Goal: Book appointment/travel/reservation

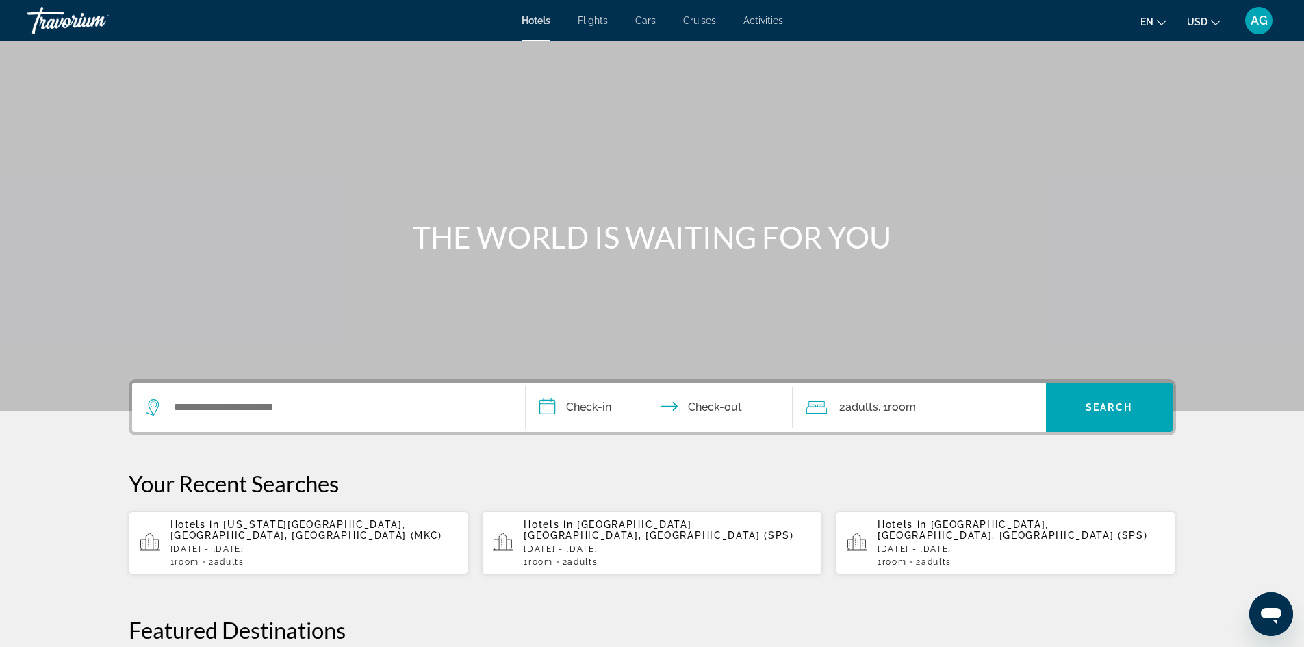
click at [781, 19] on span "Activities" at bounding box center [763, 20] width 40 height 11
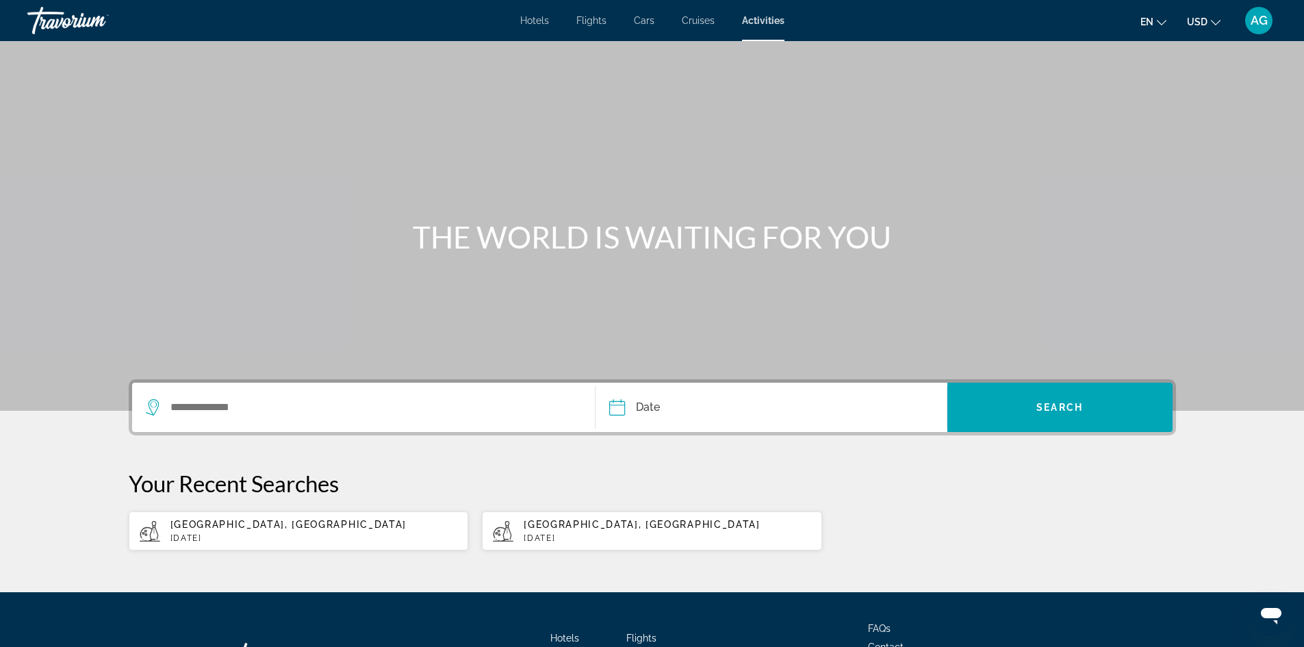
click at [544, 523] on span "[GEOGRAPHIC_DATA], [GEOGRAPHIC_DATA]" at bounding box center [642, 524] width 236 height 11
type input "**********"
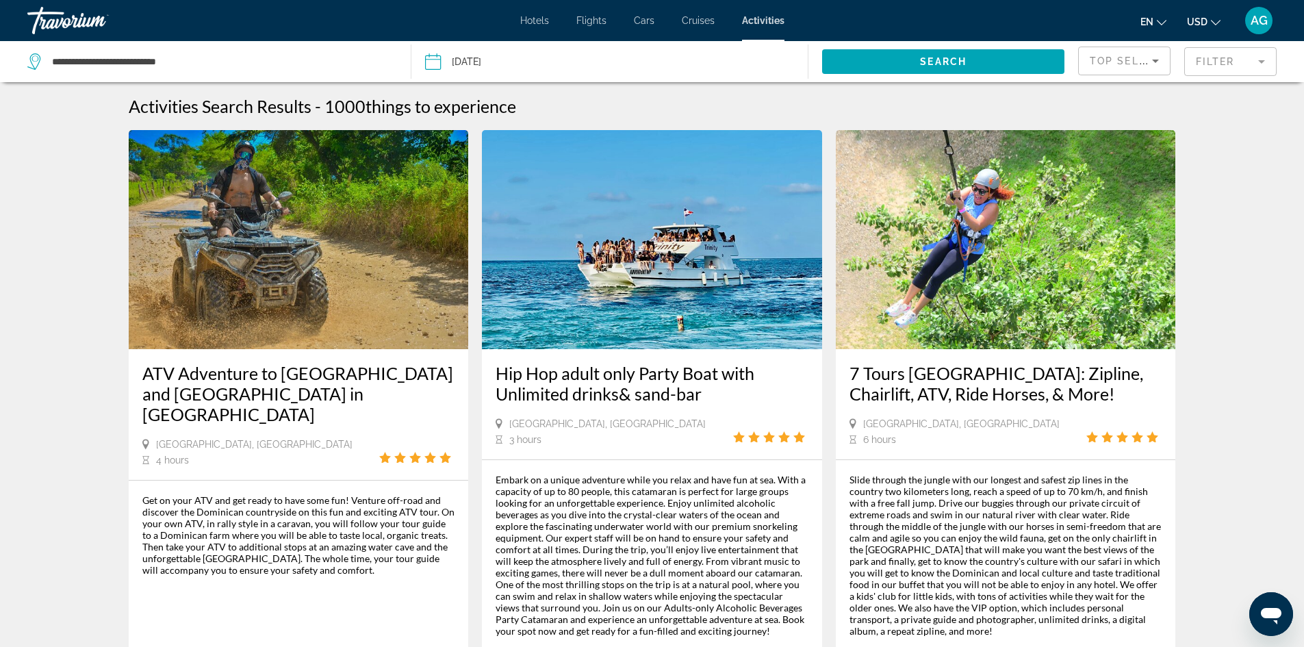
click at [1244, 63] on mat-form-field "Filter" at bounding box center [1230, 61] width 92 height 29
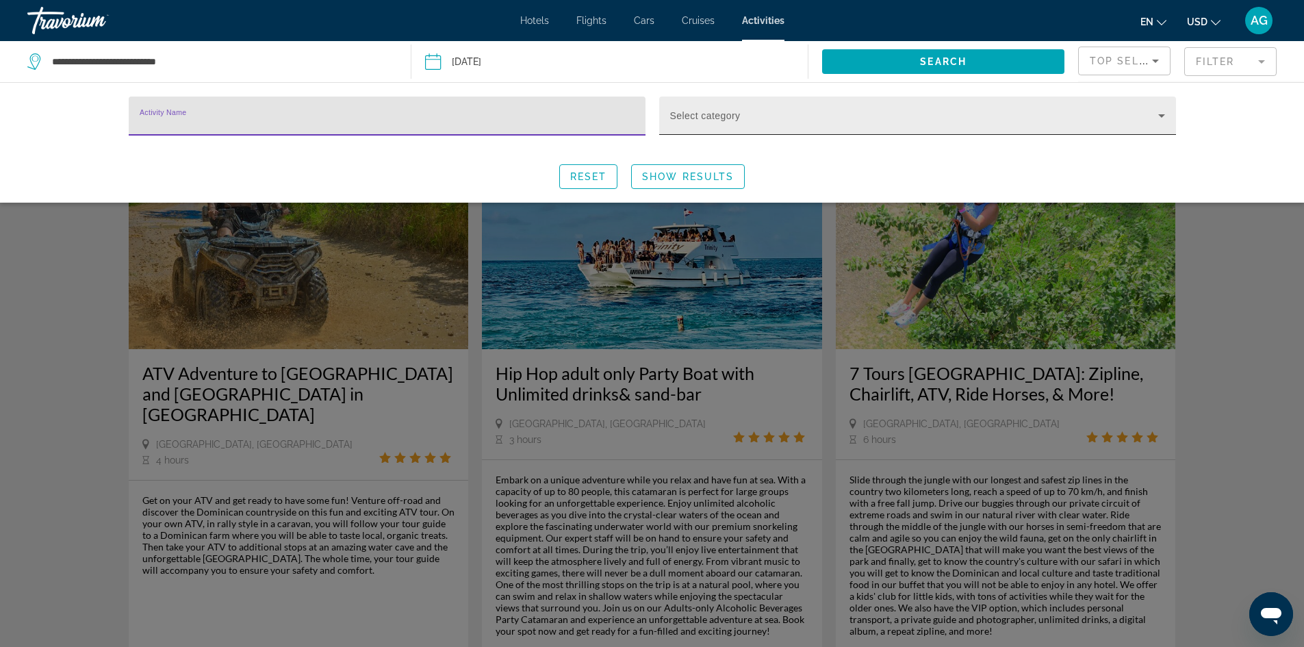
click at [1151, 116] on span "Search widget" at bounding box center [914, 121] width 488 height 16
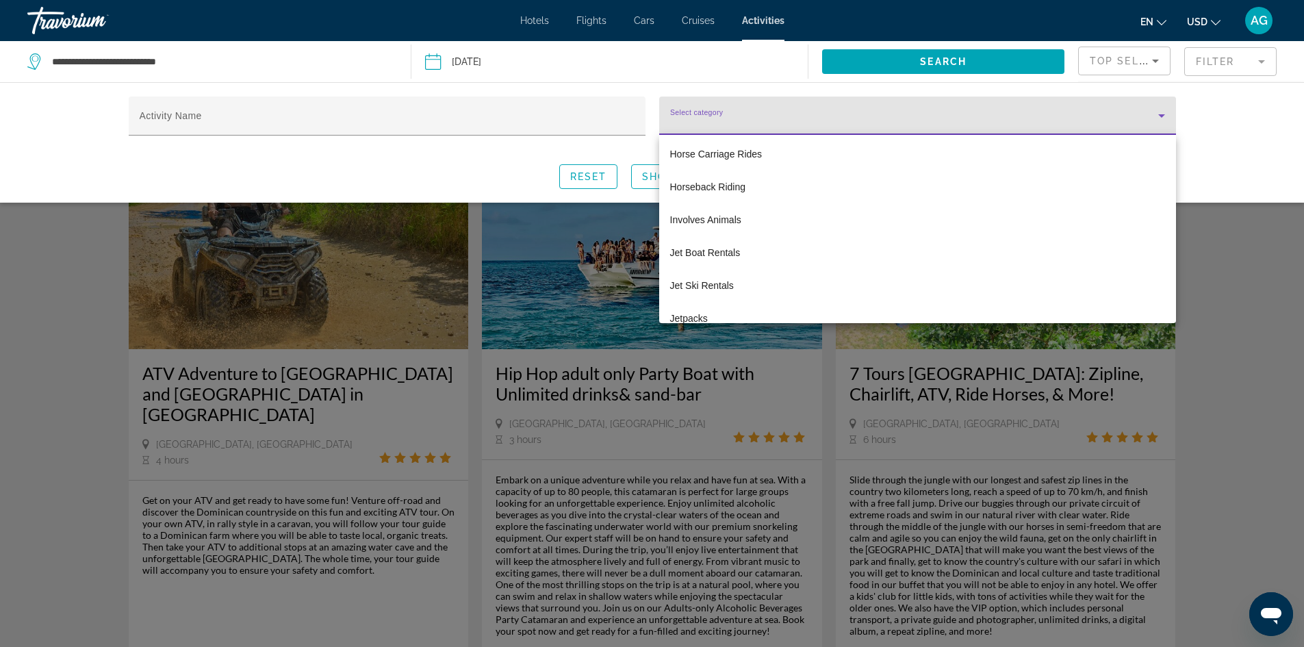
scroll to position [1916, 0]
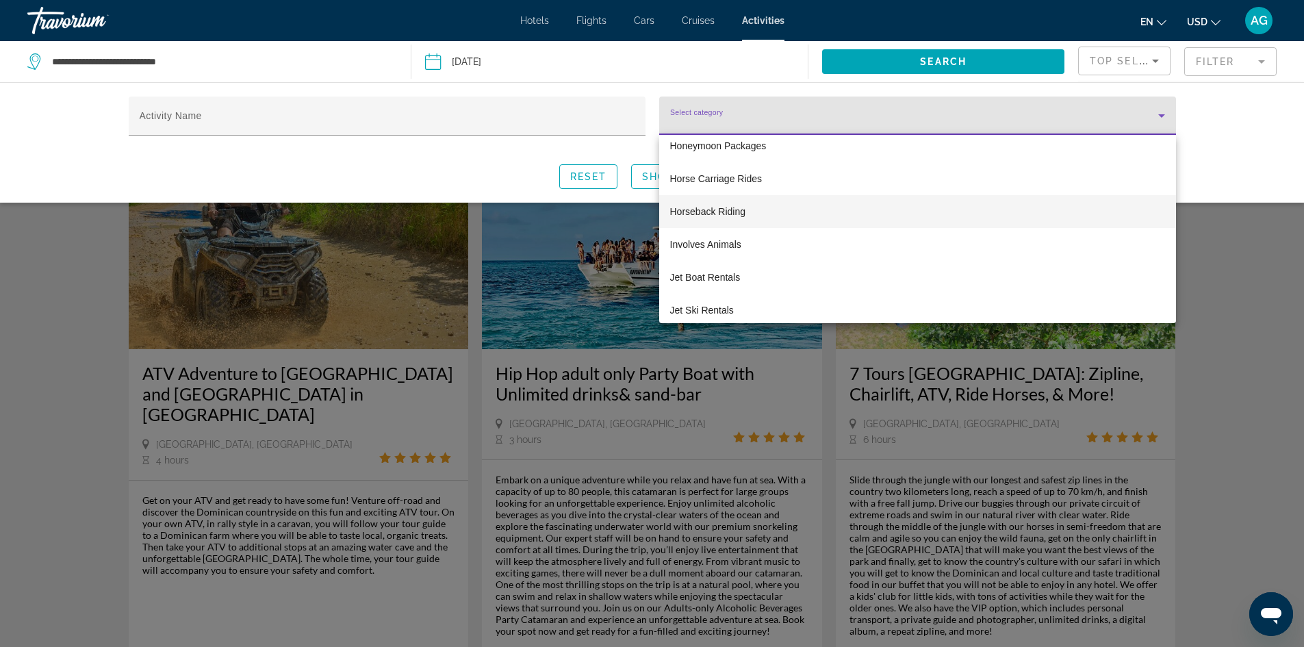
click at [748, 204] on mat-option "Horseback Riding" at bounding box center [917, 211] width 517 height 33
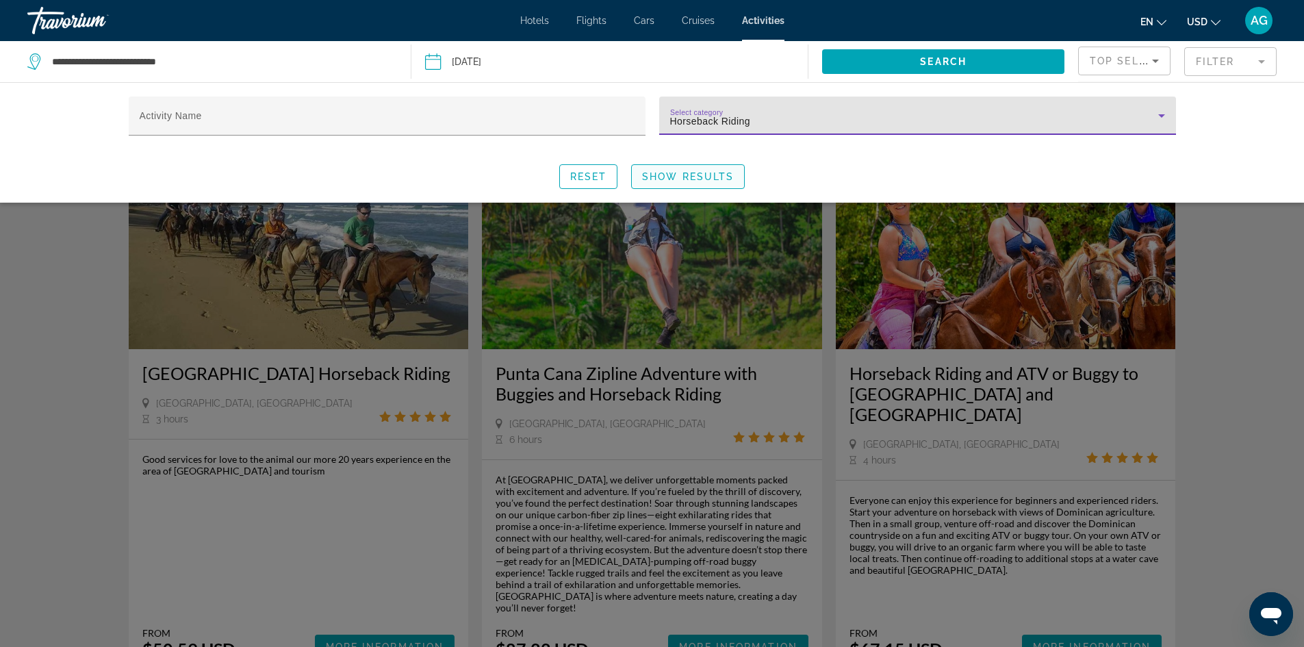
click at [722, 175] on span "Show Results" at bounding box center [688, 176] width 92 height 11
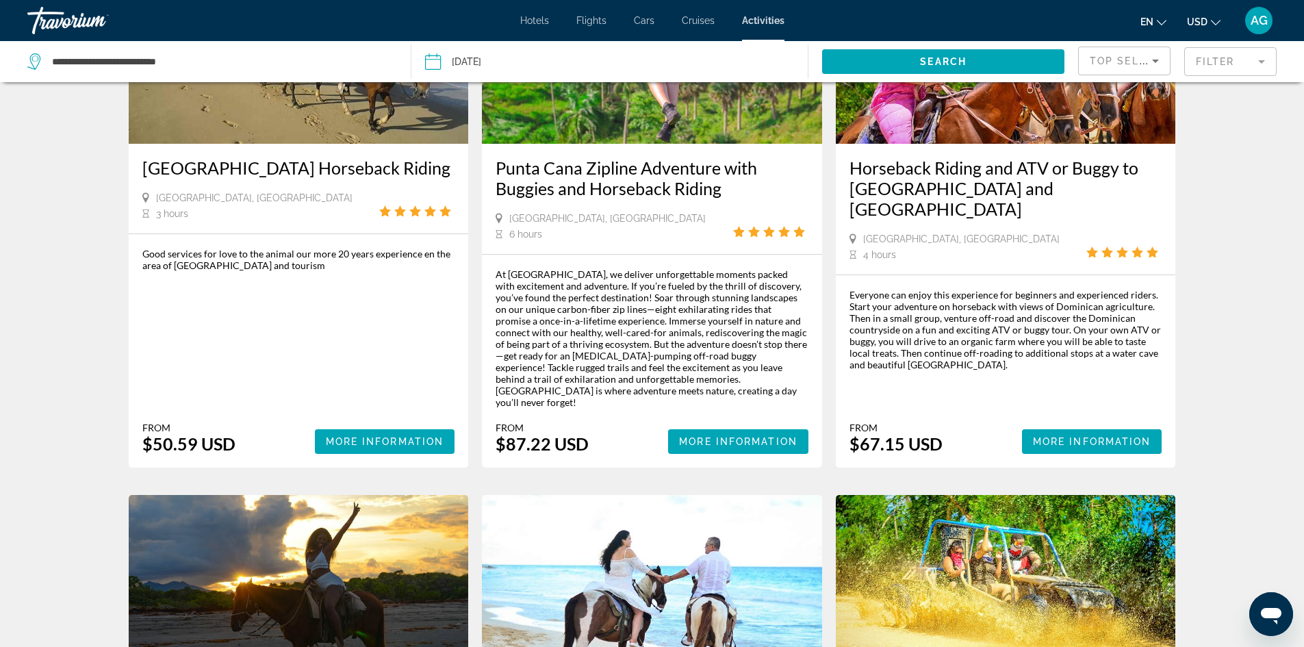
scroll to position [137, 0]
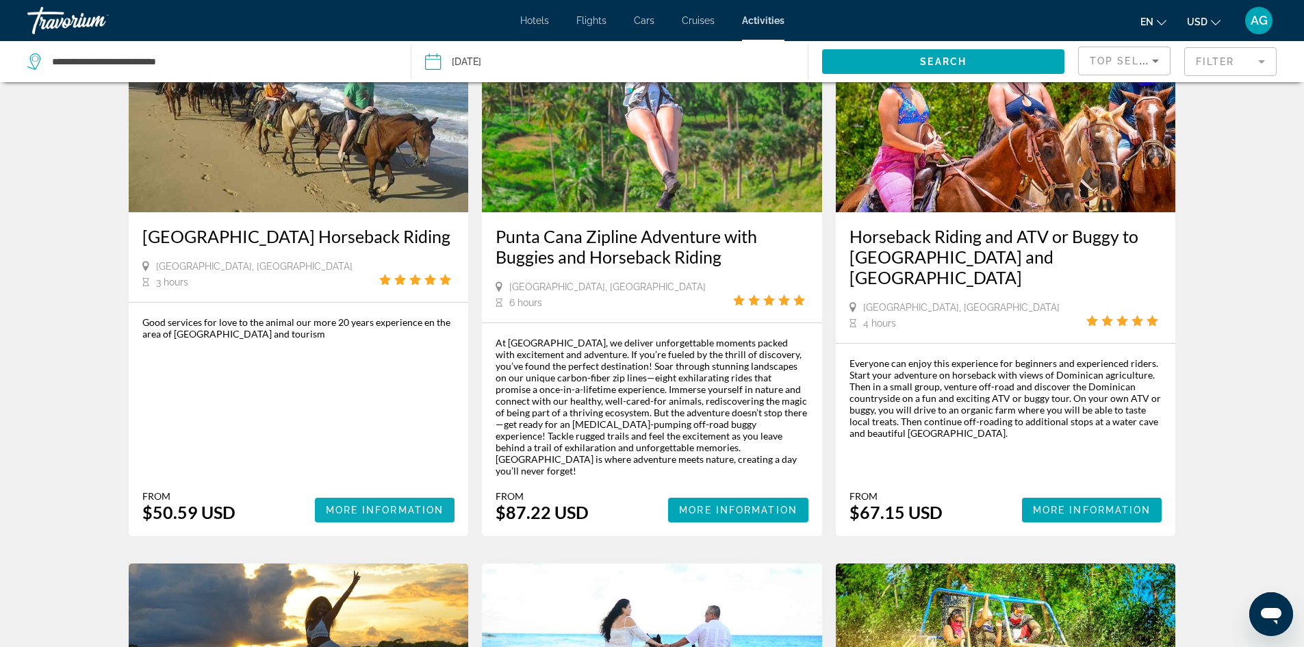
click at [377, 504] on span "More Information" at bounding box center [385, 509] width 118 height 11
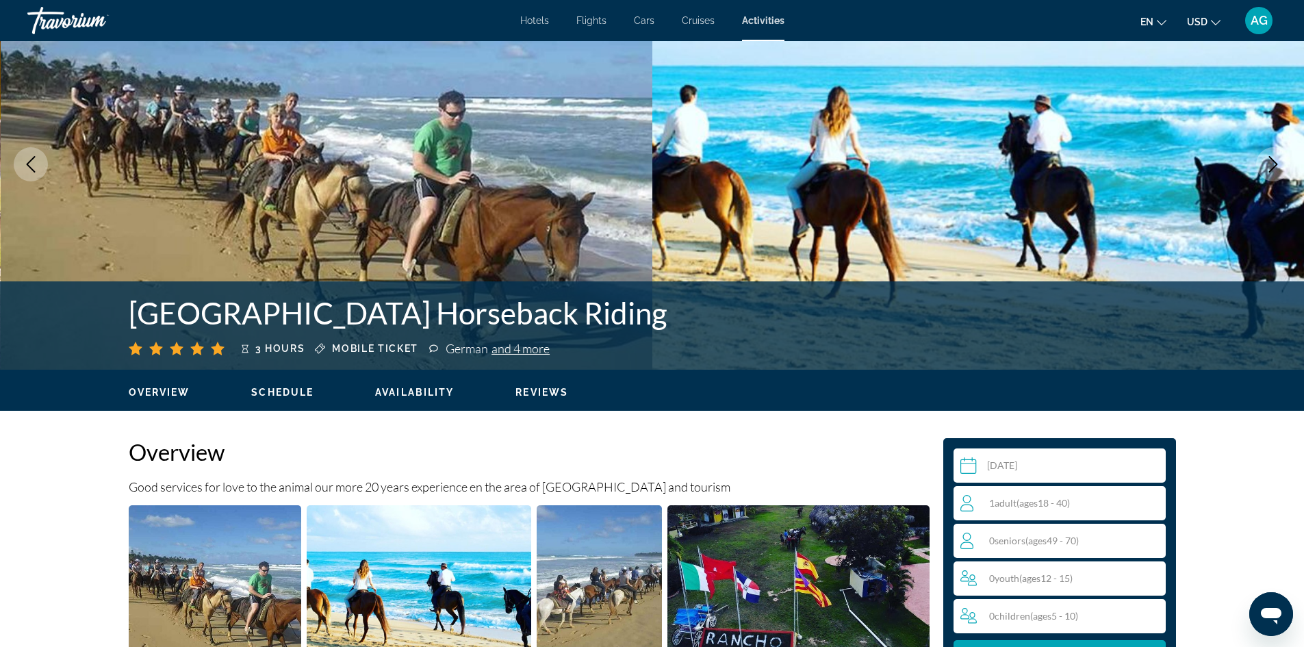
scroll to position [205, 0]
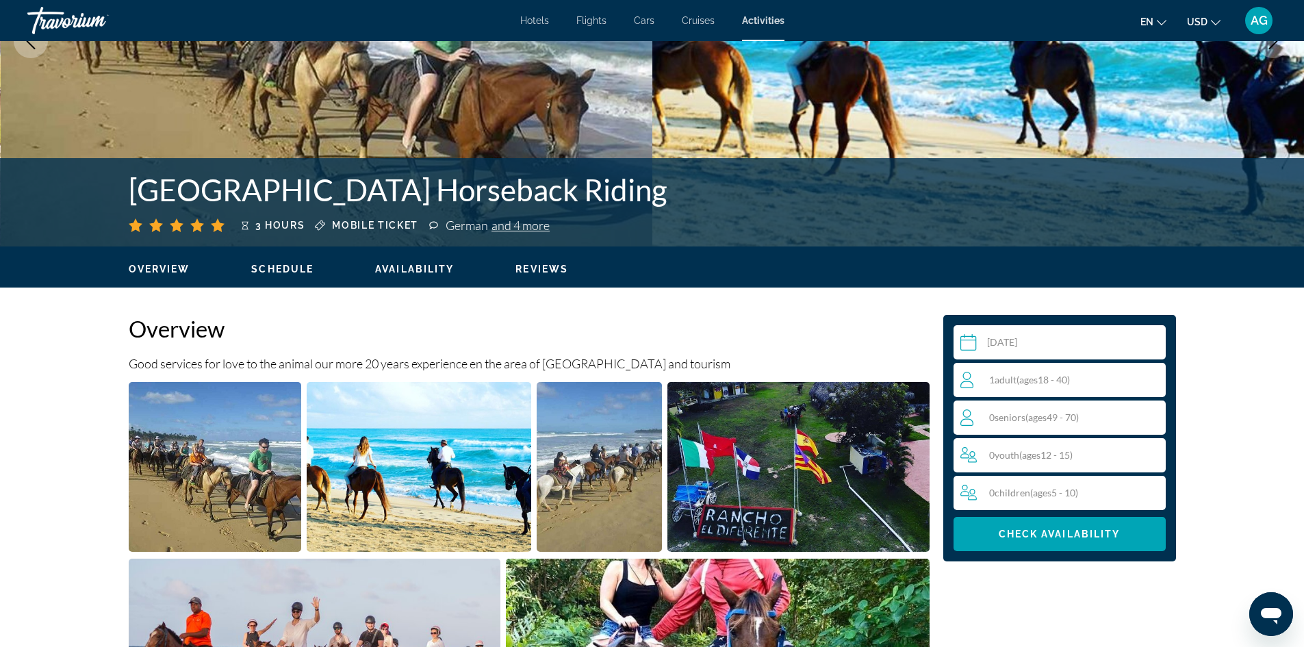
click at [1150, 417] on div "0 Senior Seniors ( ages [DEMOGRAPHIC_DATA])" at bounding box center [1062, 417] width 205 height 16
click at [1158, 413] on icon "Increment seniors" at bounding box center [1152, 417] width 12 height 16
click at [1111, 531] on span "Check Availability" at bounding box center [1059, 533] width 122 height 11
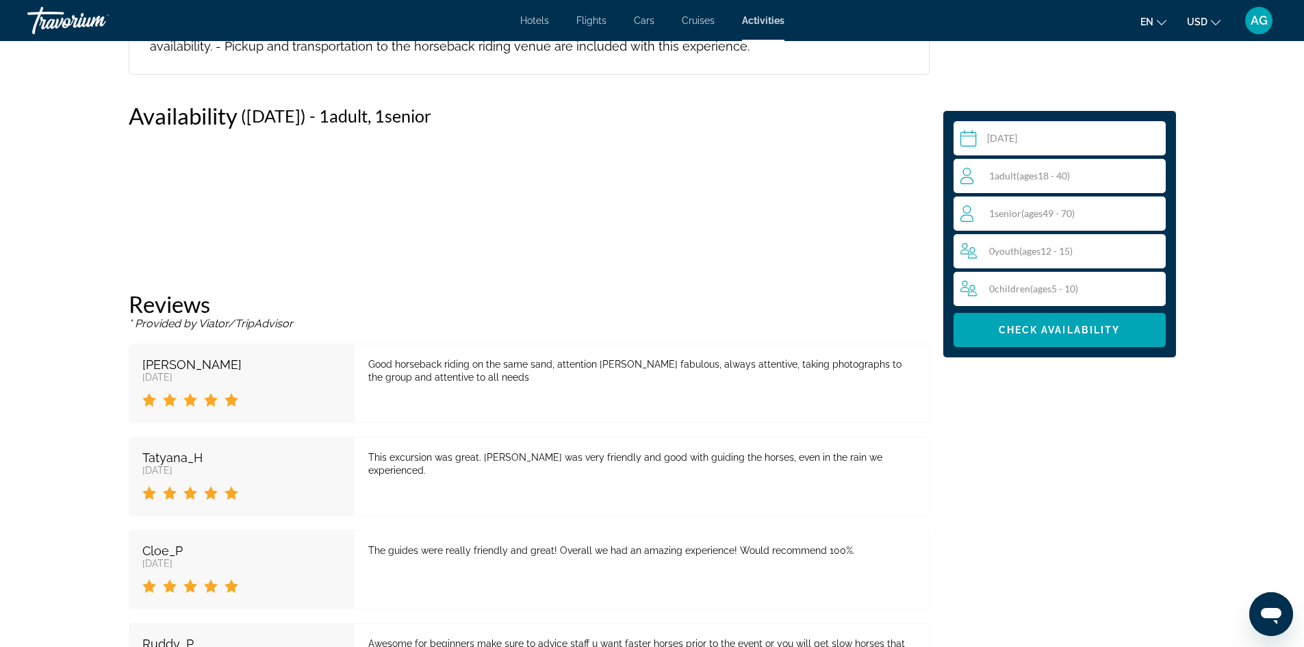
scroll to position [1579, 0]
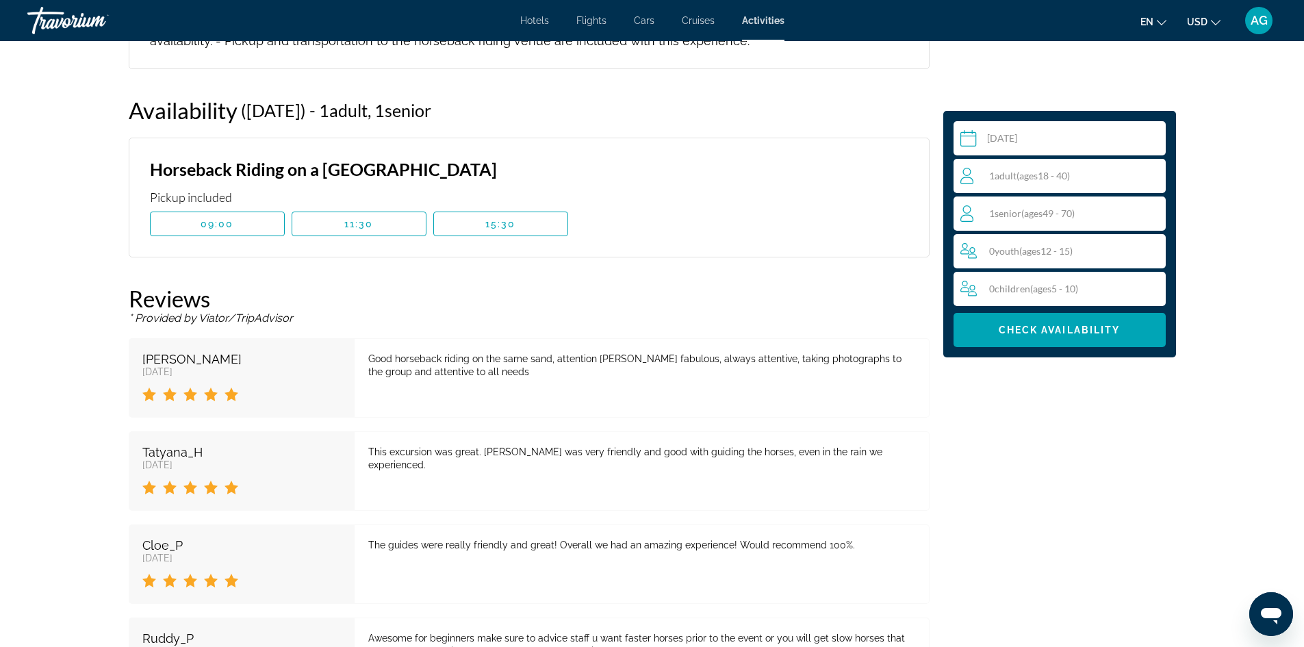
click at [1124, 212] on div "1 Senior Seniors ( ages [DEMOGRAPHIC_DATA])" at bounding box center [1062, 213] width 205 height 16
click at [967, 211] on icon "Decrement seniors" at bounding box center [966, 213] width 12 height 16
click at [1146, 177] on icon "Increment adults" at bounding box center [1152, 175] width 12 height 16
drag, startPoint x: 973, startPoint y: 172, endPoint x: 1011, endPoint y: 180, distance: 39.2
click at [974, 172] on div "2 Adult Adults ( ages [DEMOGRAPHIC_DATA]) min : 1, max : 15" at bounding box center [1062, 176] width 205 height 22
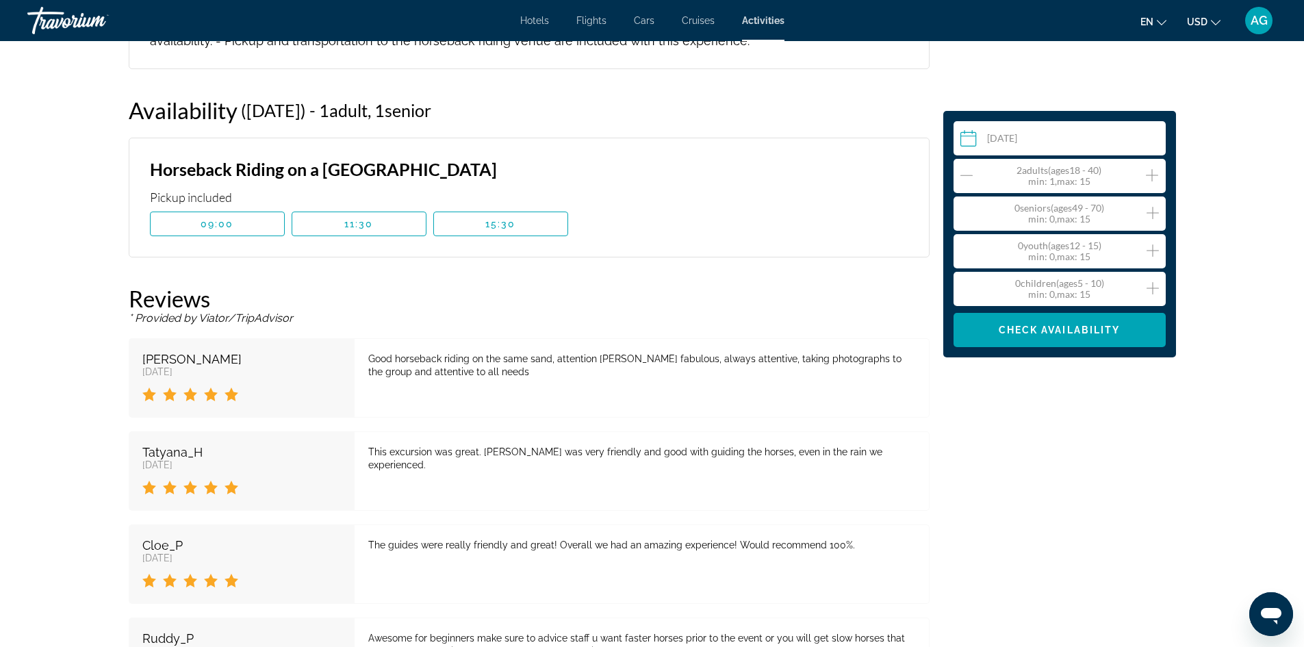
click at [966, 177] on icon "Decrement adults" at bounding box center [966, 175] width 12 height 16
click at [1158, 211] on icon "Increment seniors" at bounding box center [1152, 213] width 12 height 16
click at [1110, 323] on span "Main content" at bounding box center [1059, 329] width 212 height 33
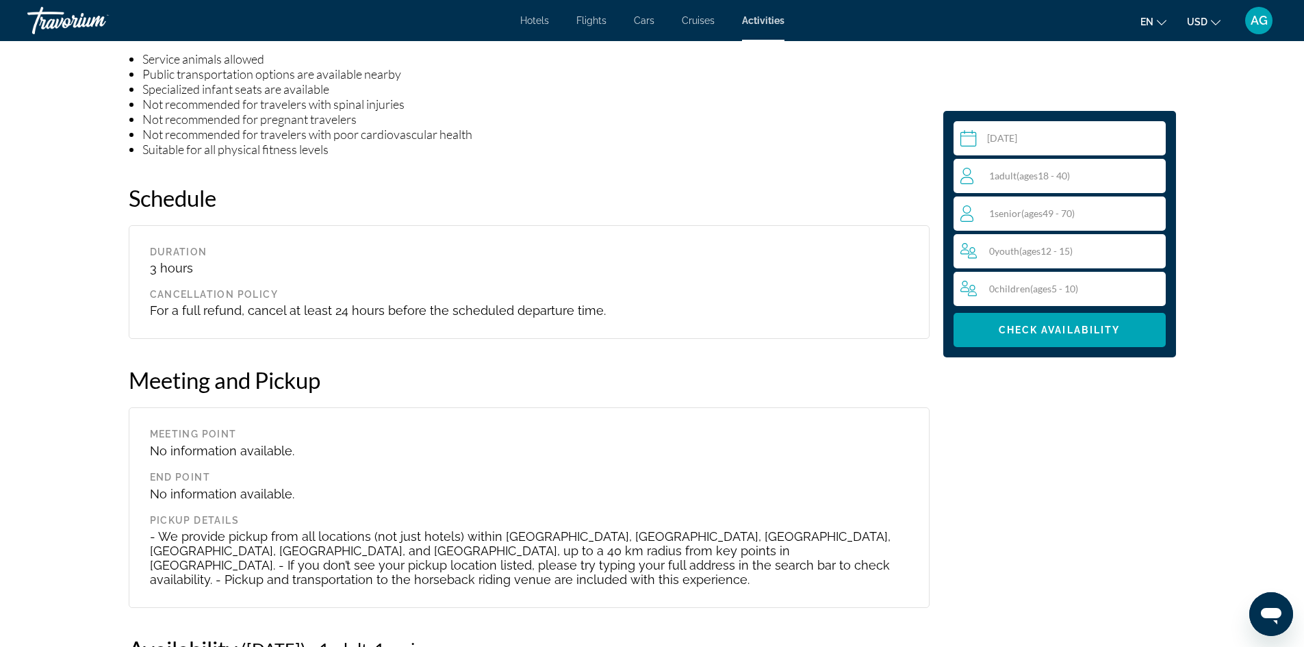
scroll to position [963, 0]
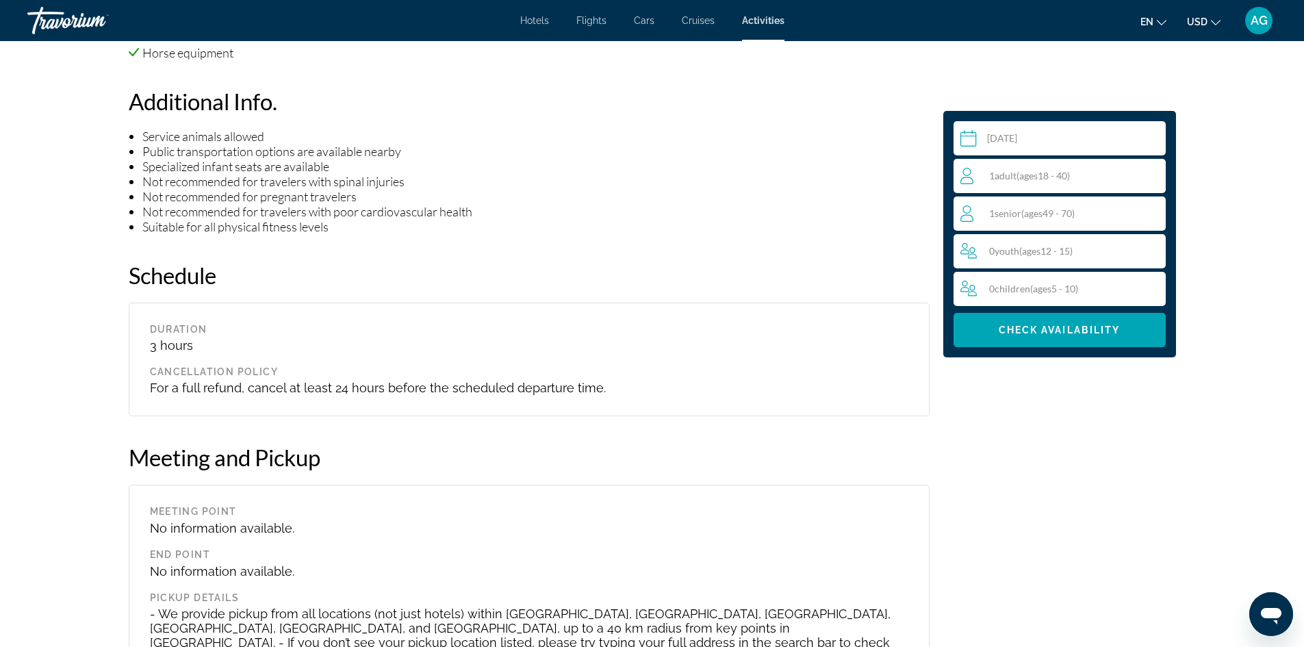
click at [1130, 140] on input "Main content" at bounding box center [1062, 140] width 218 height 38
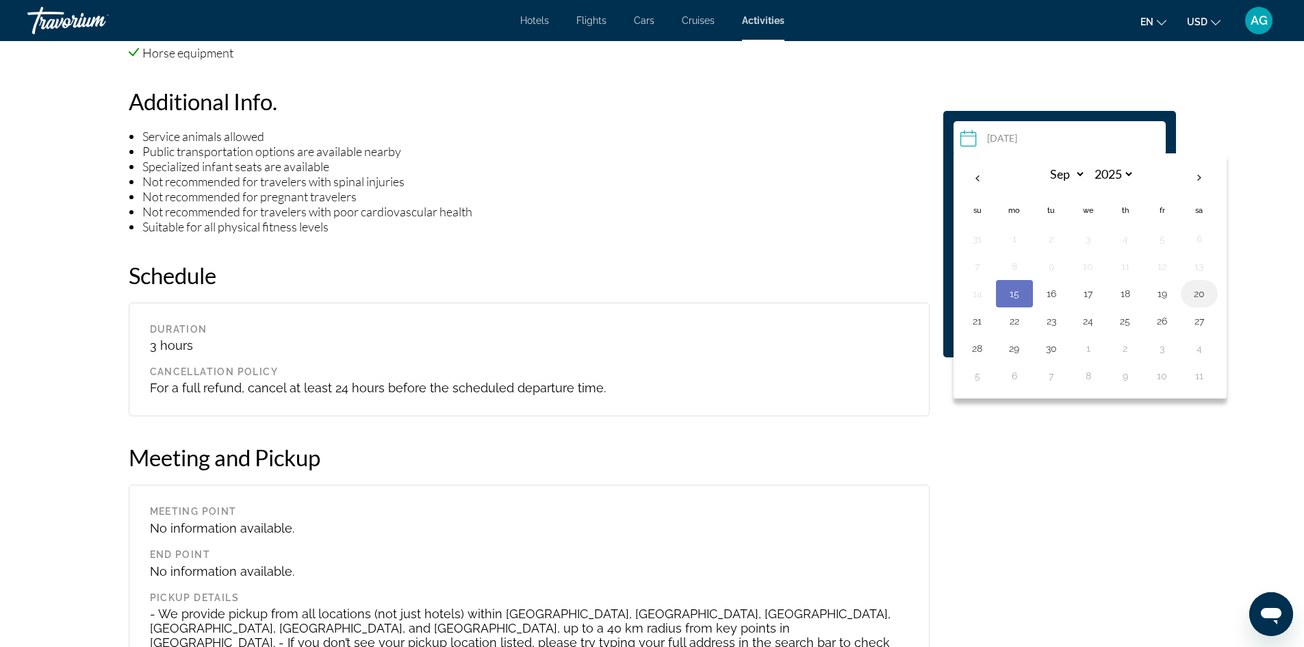
click at [1196, 297] on button "20" at bounding box center [1199, 293] width 22 height 19
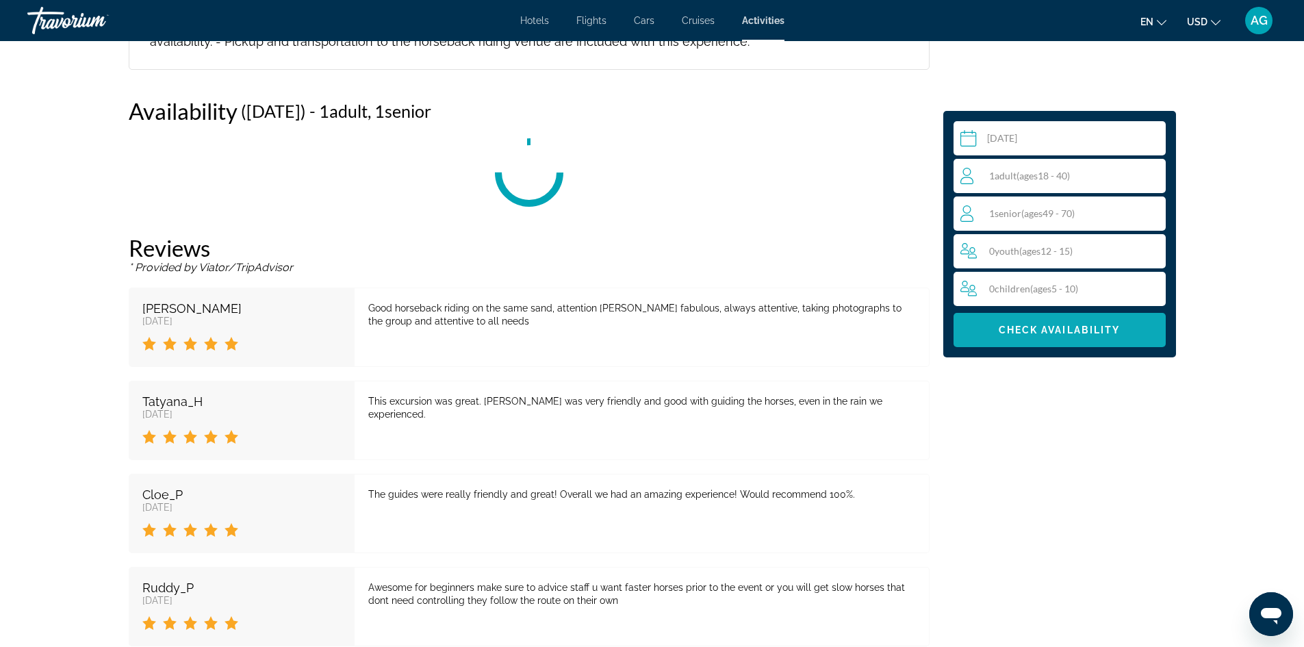
scroll to position [1579, 0]
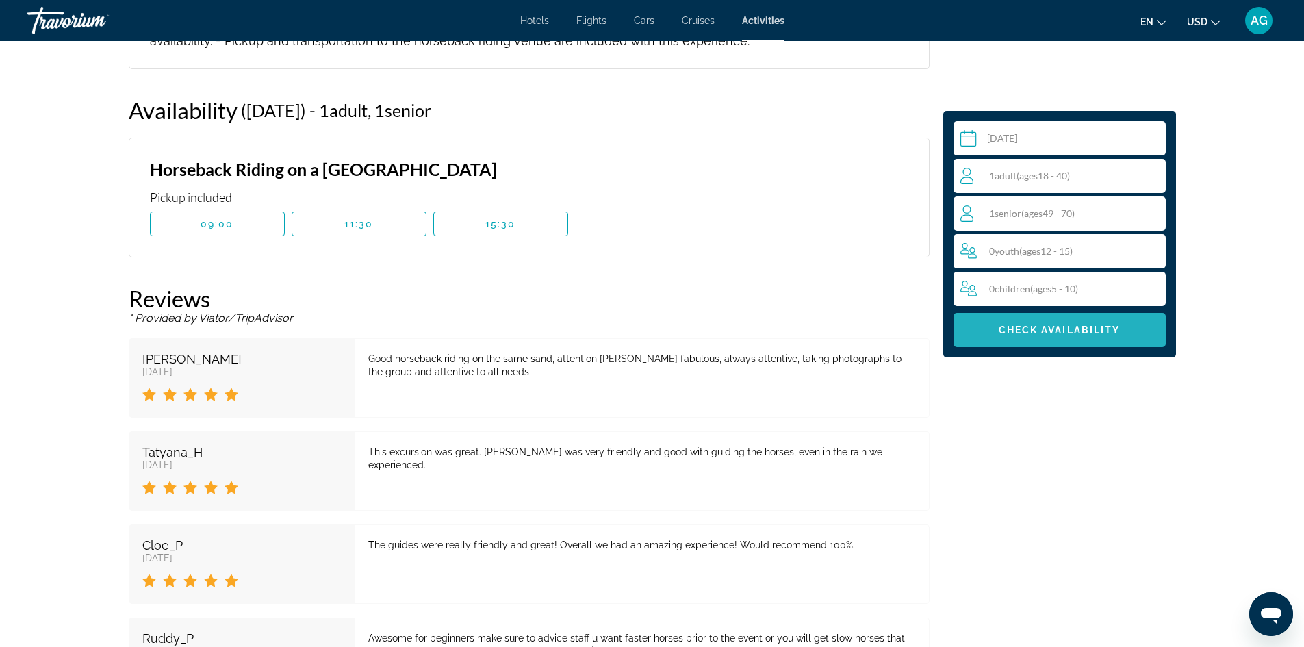
click at [1115, 326] on span "Check Availability" at bounding box center [1059, 329] width 122 height 11
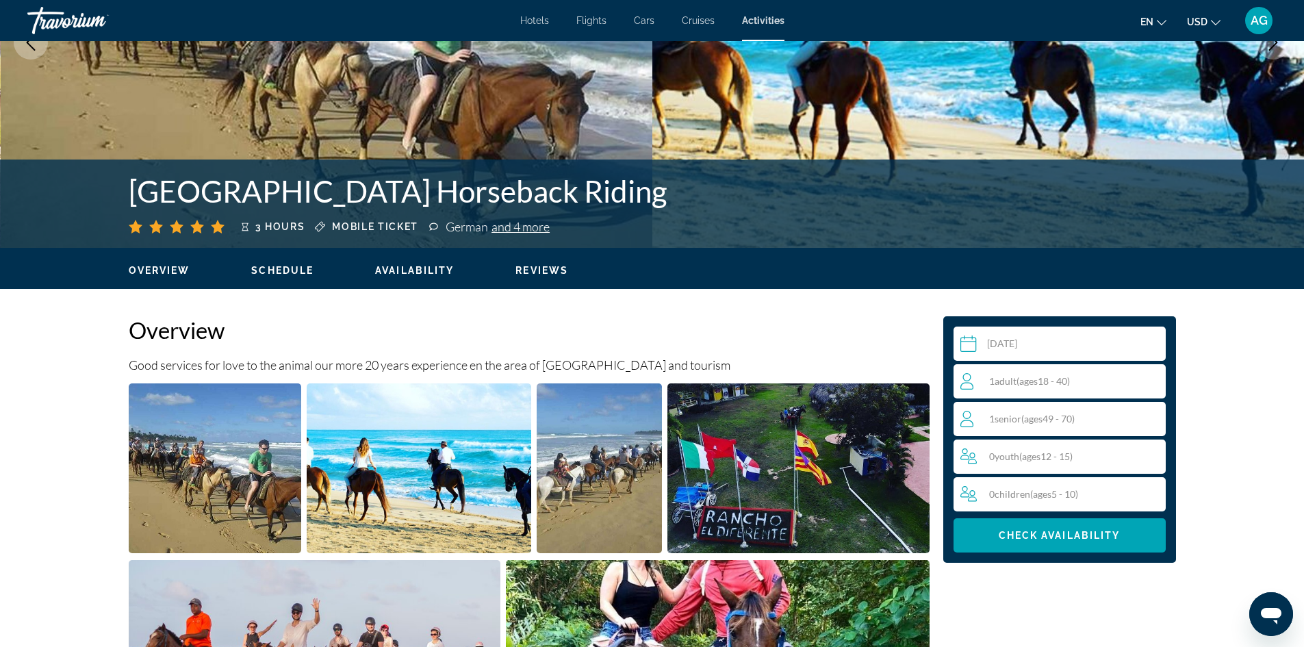
scroll to position [552, 0]
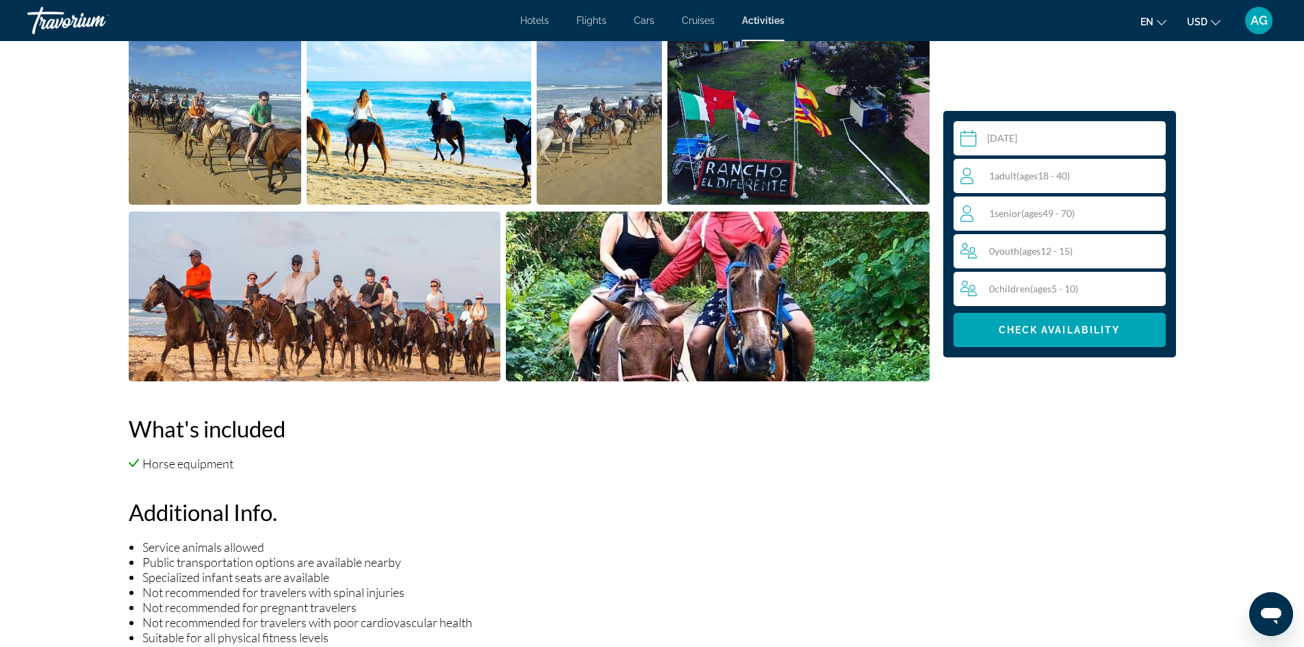
click at [1115, 148] on input "**********" at bounding box center [1062, 140] width 218 height 38
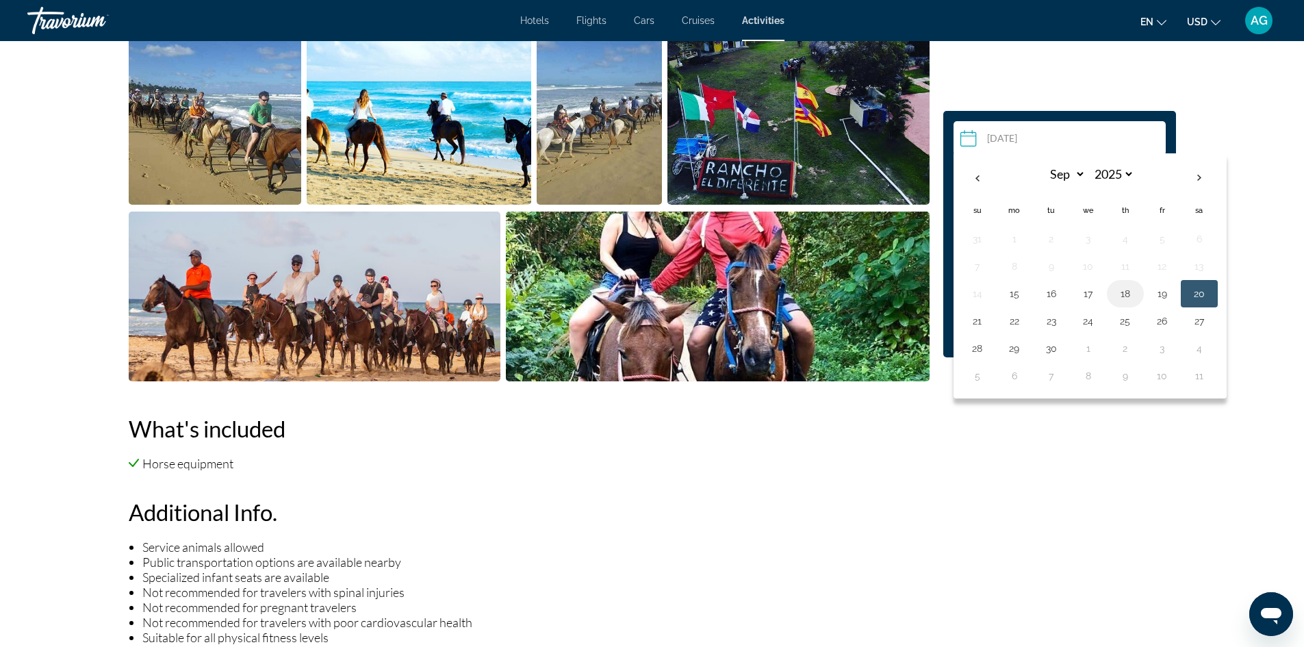
click at [1119, 293] on button "18" at bounding box center [1125, 293] width 22 height 19
type input "**********"
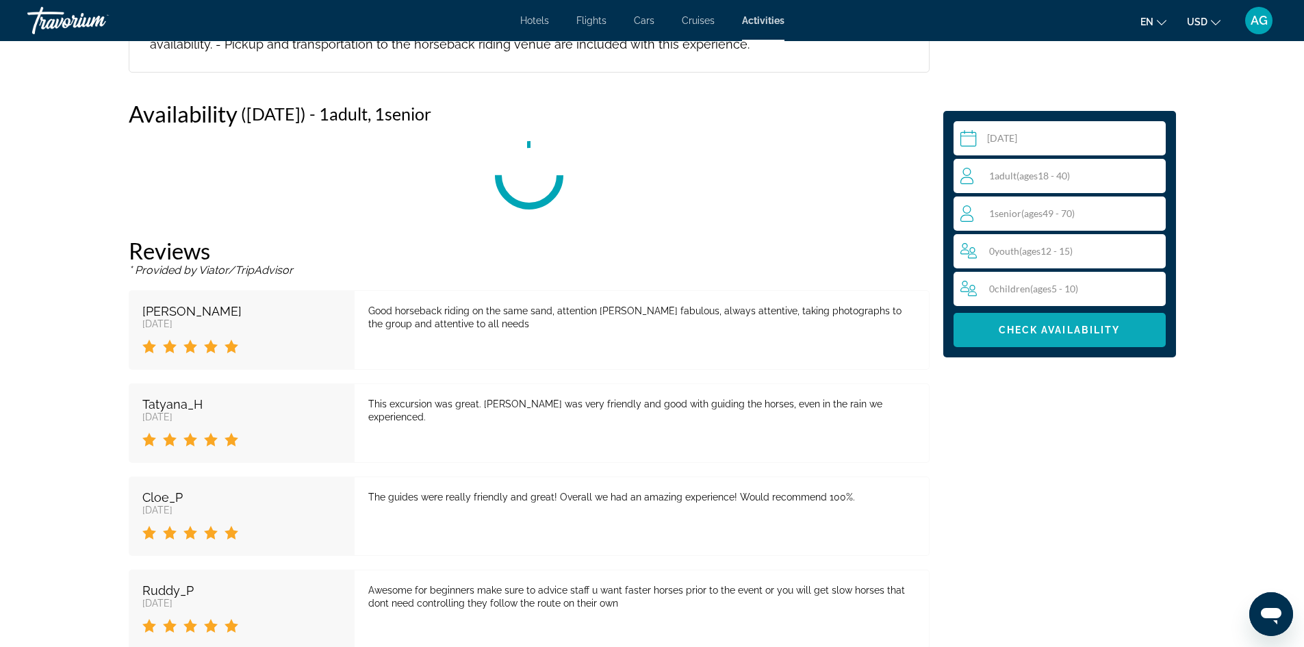
scroll to position [1579, 0]
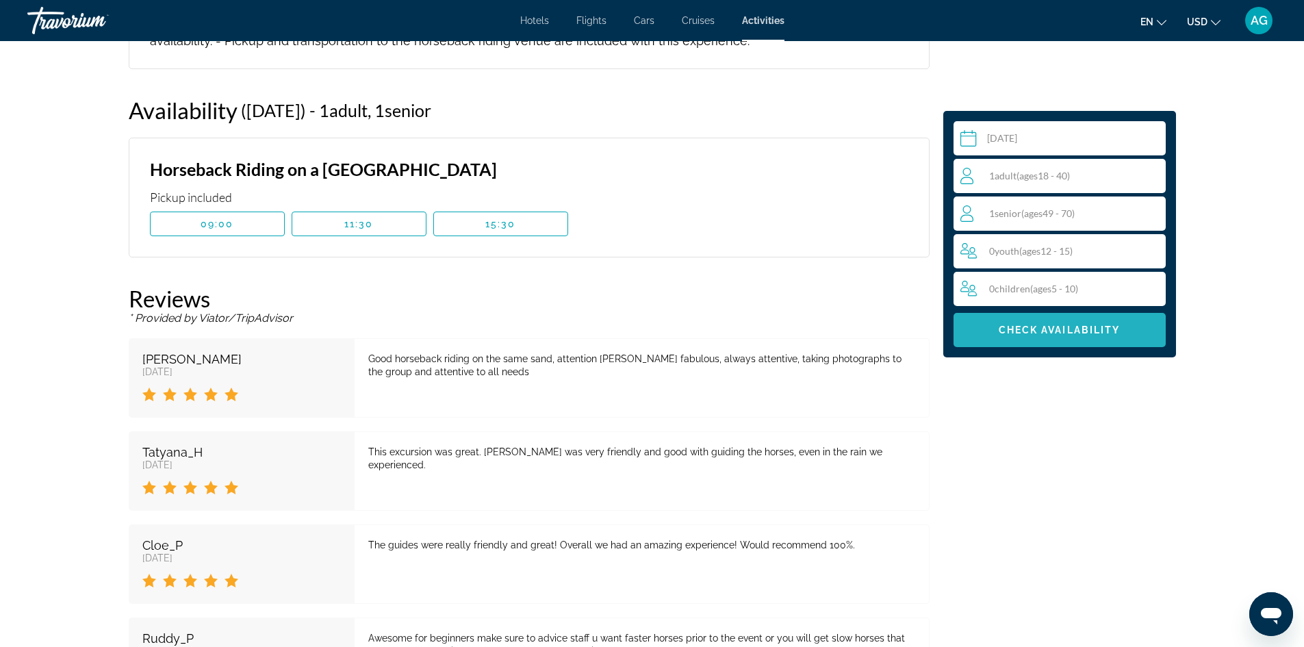
click at [1113, 335] on span "Check Availability" at bounding box center [1059, 329] width 122 height 11
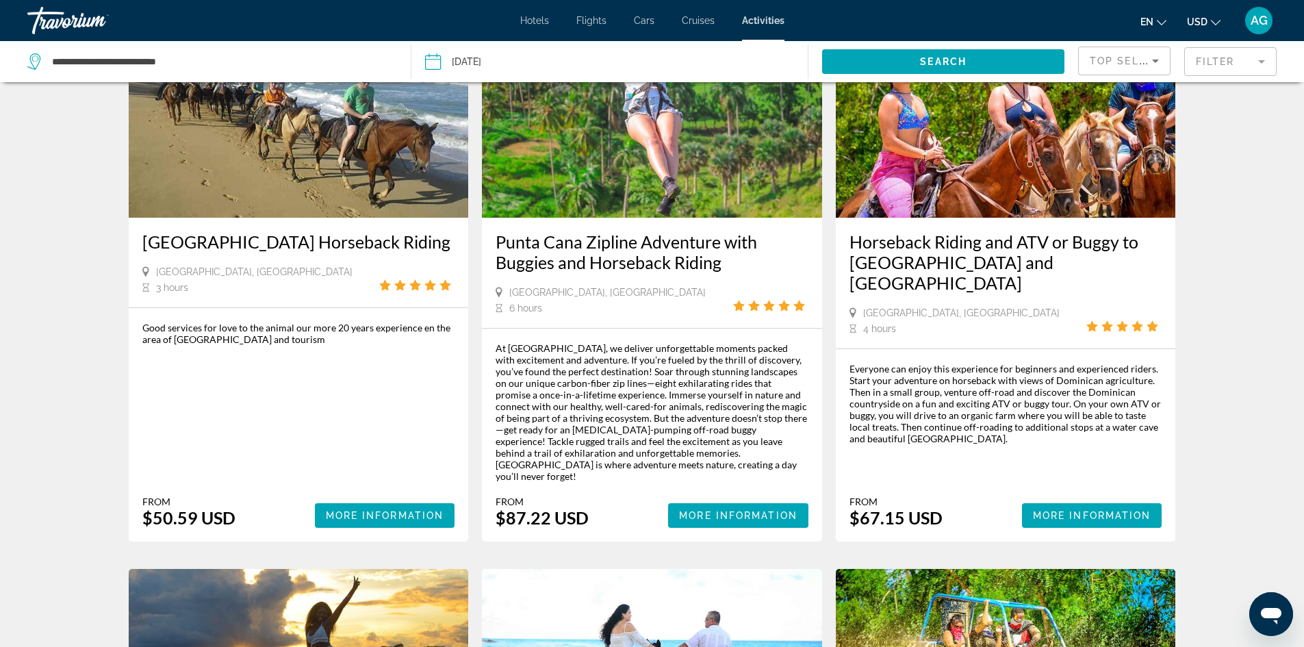
scroll to position [137, 0]
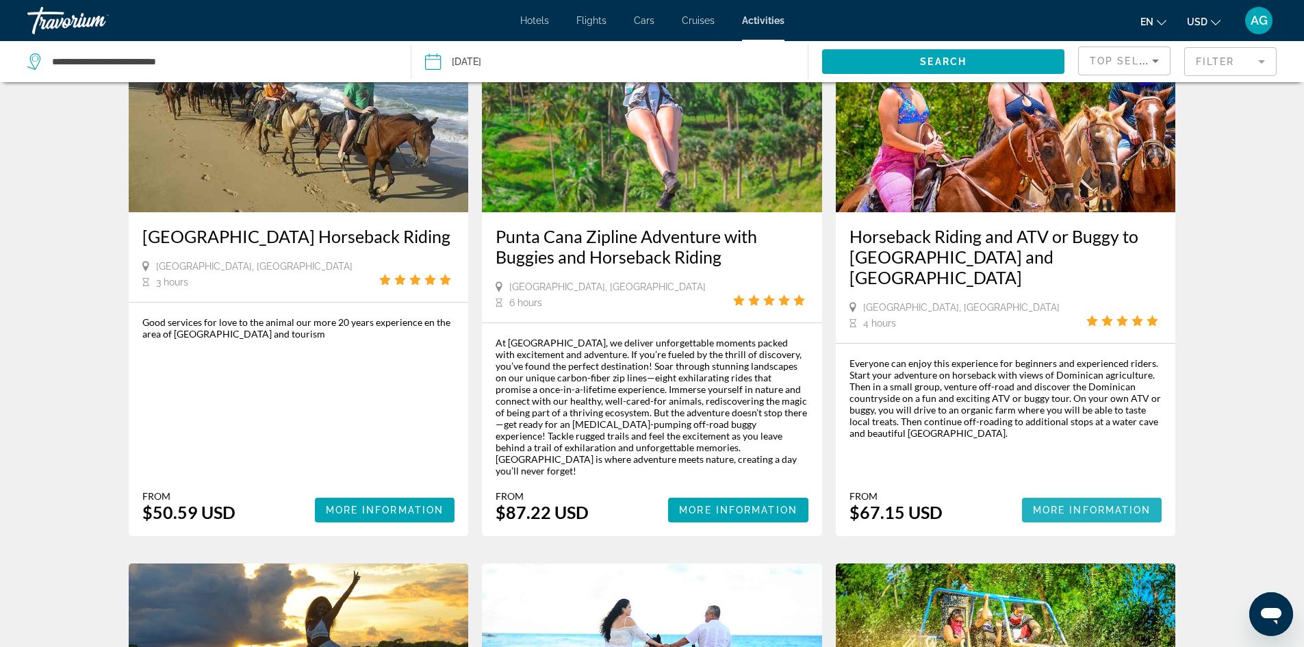
click at [1090, 504] on span "More Information" at bounding box center [1092, 509] width 118 height 11
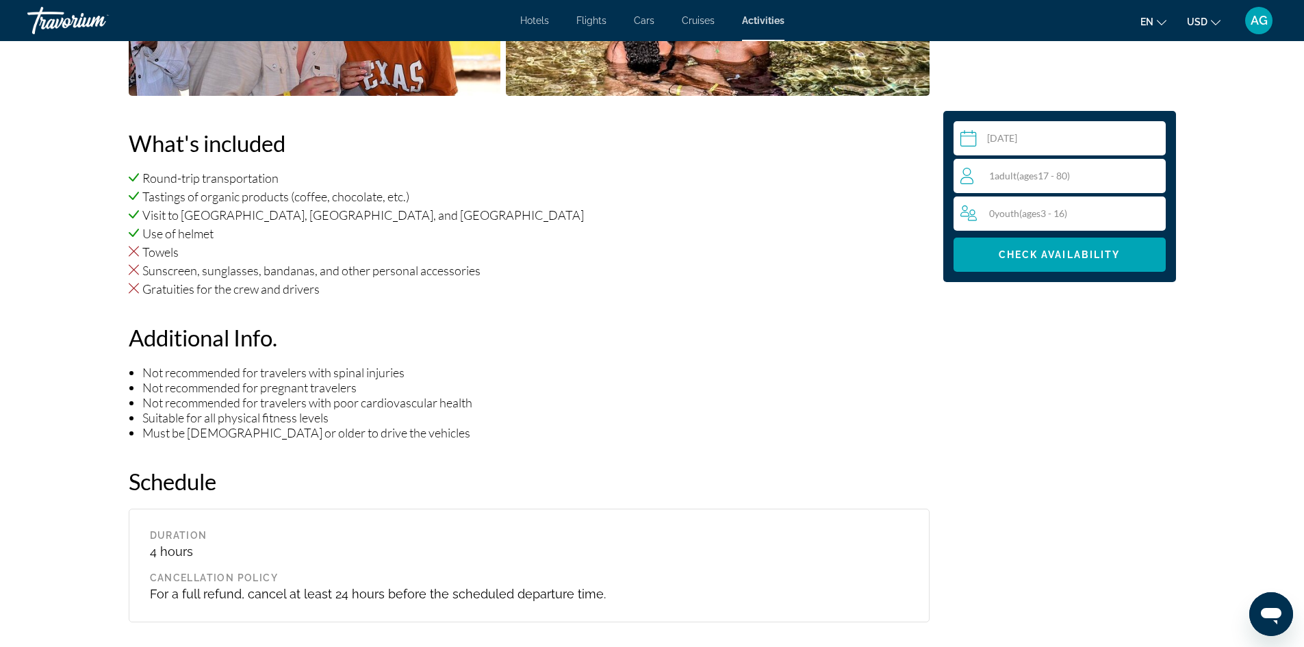
scroll to position [890, 0]
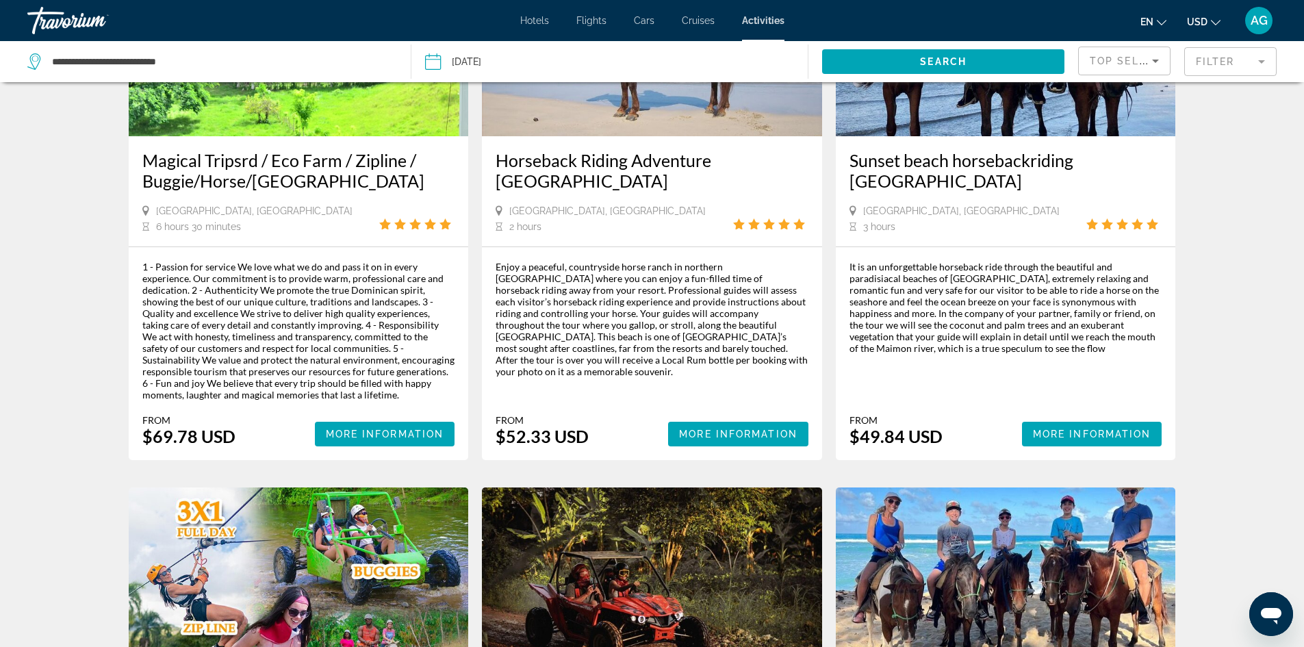
scroll to position [1369, 0]
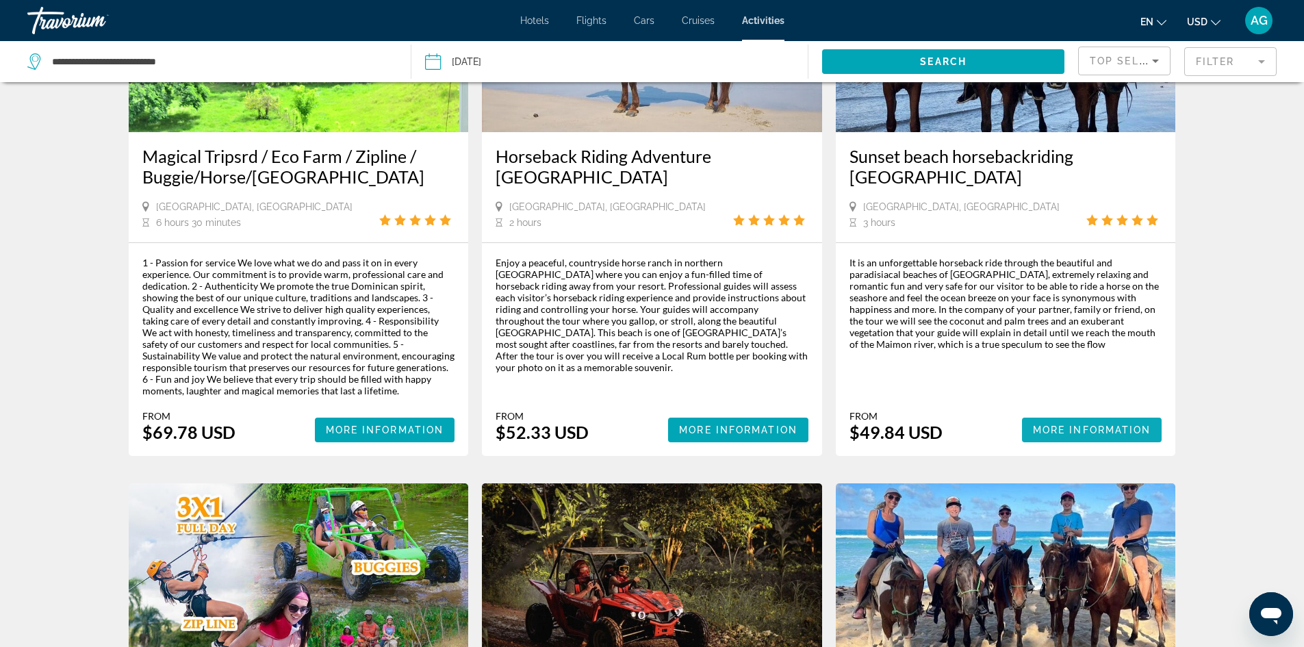
click at [1106, 424] on span "More Information" at bounding box center [1092, 429] width 118 height 11
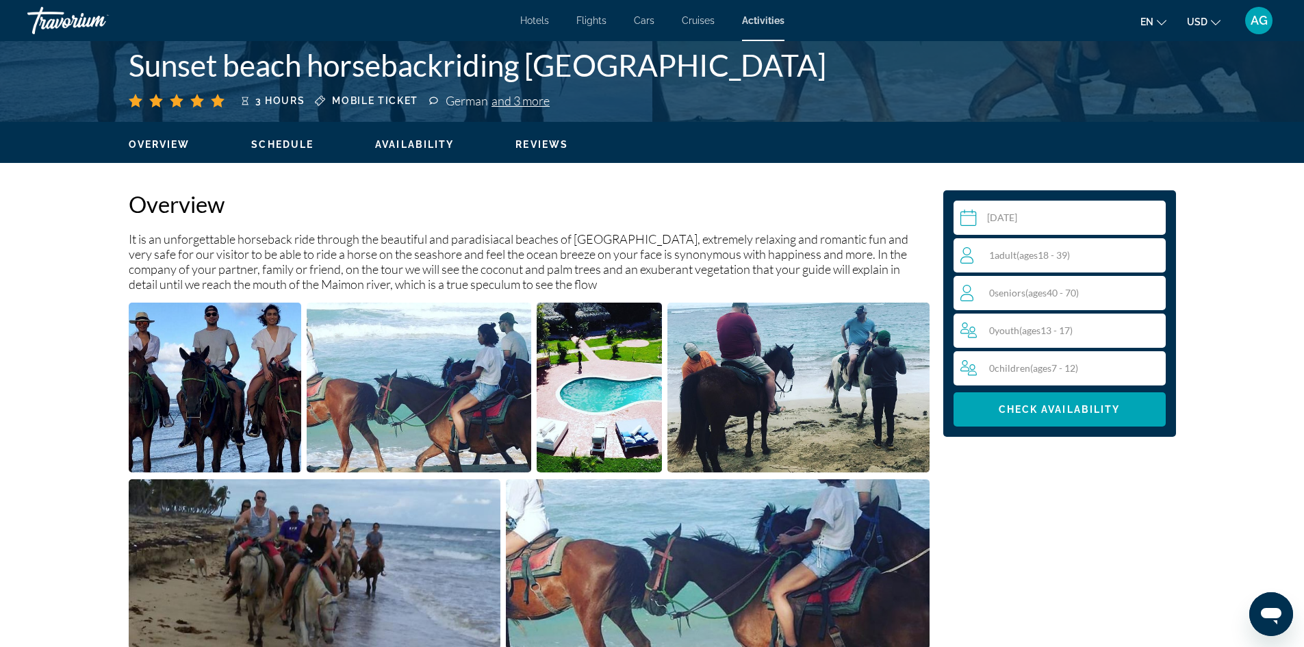
scroll to position [342, 0]
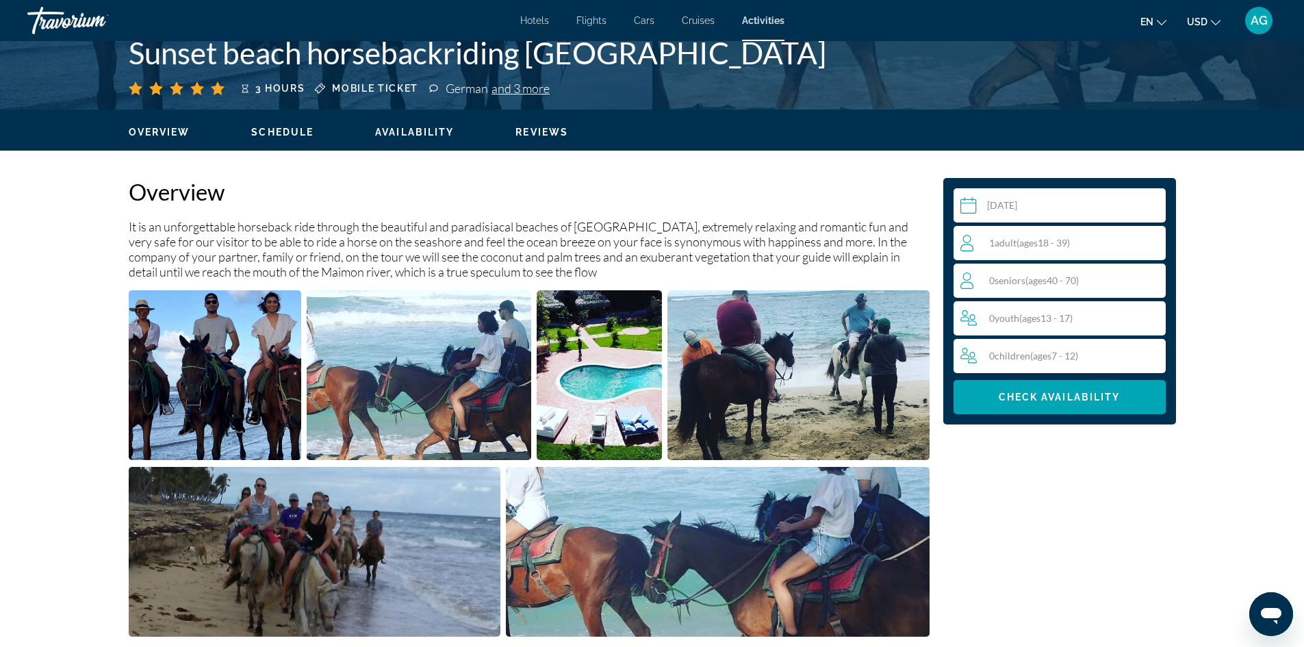
click at [1152, 279] on div "0 Senior Seniors ( ages [DEMOGRAPHIC_DATA])" at bounding box center [1062, 280] width 205 height 16
click at [1152, 278] on icon "Increment seniors" at bounding box center [1152, 280] width 12 height 12
click at [1079, 397] on span "Check Availability" at bounding box center [1059, 396] width 122 height 11
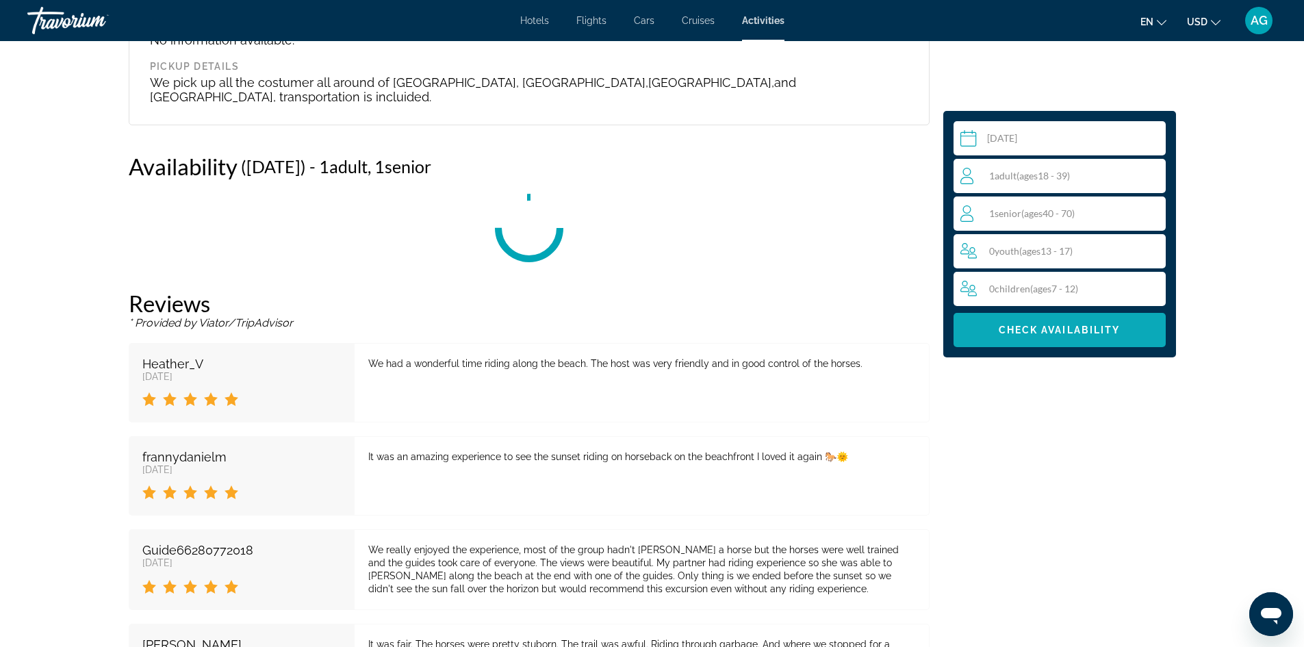
scroll to position [1467, 0]
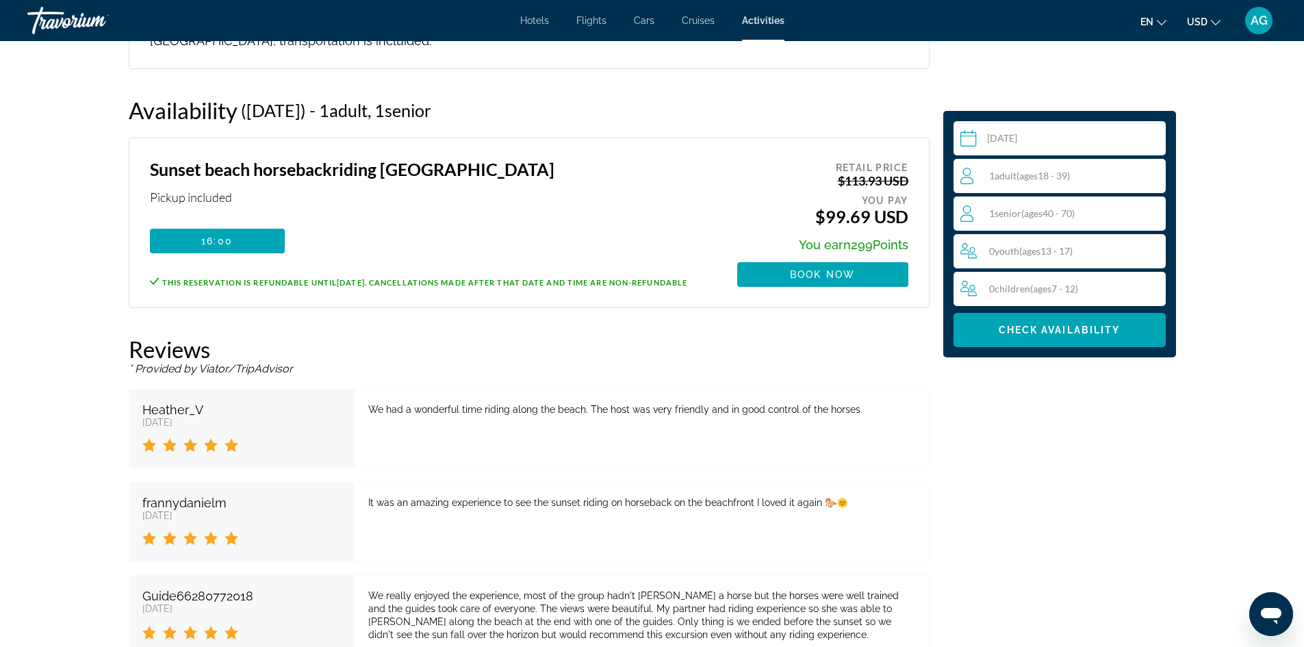
click at [1052, 131] on input "Main content" at bounding box center [1062, 140] width 218 height 38
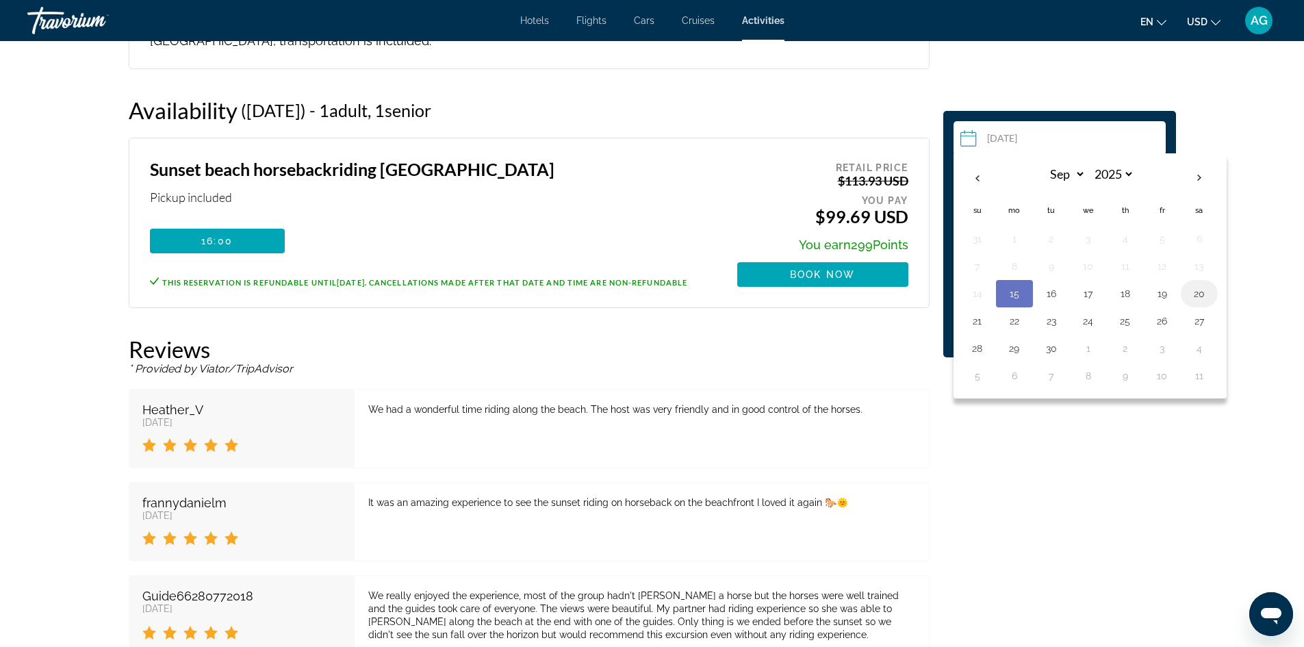
click at [1196, 293] on button "20" at bounding box center [1199, 293] width 22 height 19
type input "**********"
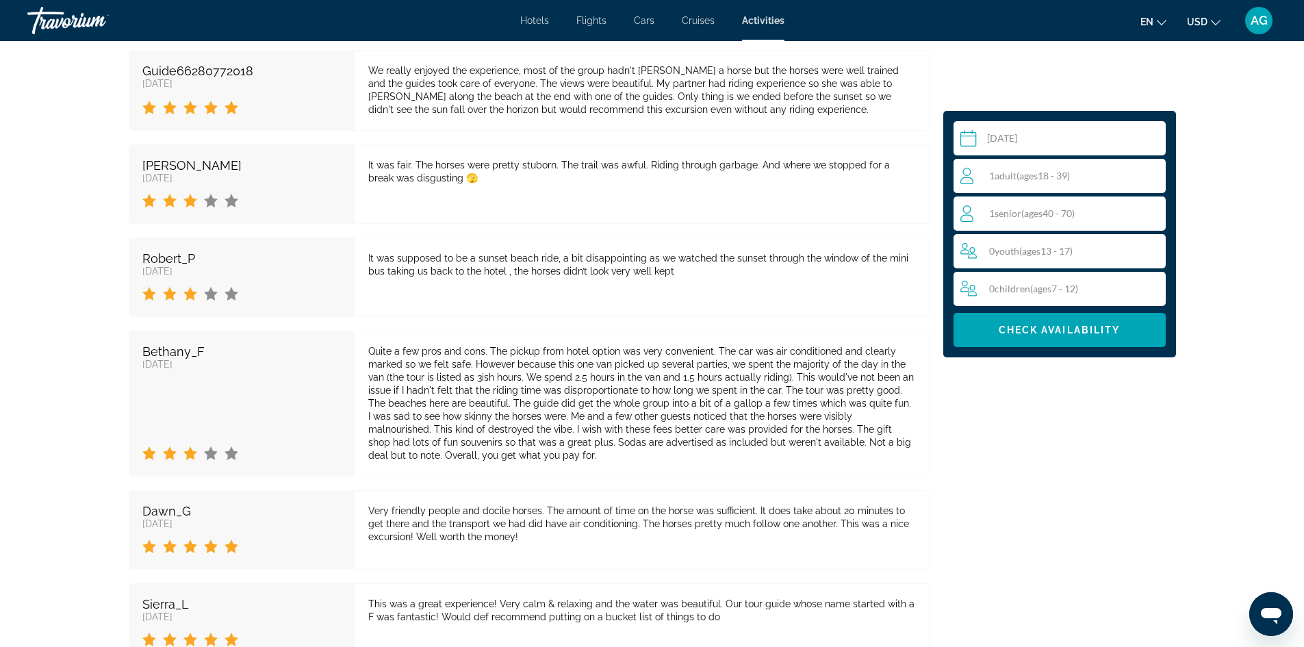
scroll to position [2002, 0]
